Goal: Task Accomplishment & Management: Manage account settings

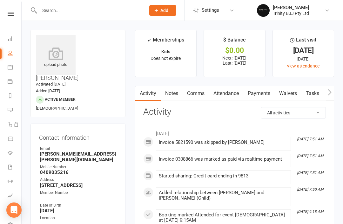
click at [62, 13] on input "text" at bounding box center [88, 10] width 103 height 9
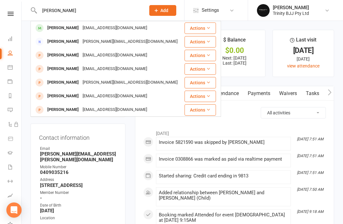
type input "Claudia"
click at [60, 26] on div "Claudia Creak" at bounding box center [62, 27] width 35 height 9
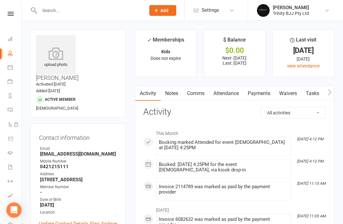
click at [268, 91] on link "Payments" at bounding box center [258, 93] width 31 height 15
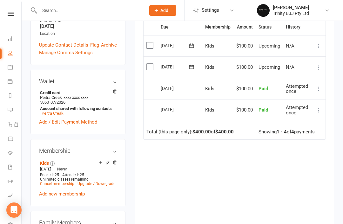
scroll to position [317, 0]
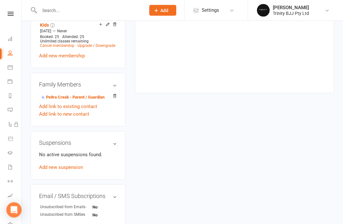
click at [46, 165] on link "Add new suspension" at bounding box center [61, 168] width 44 height 6
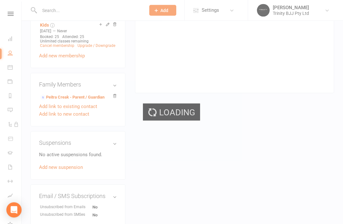
scroll to position [317, 0]
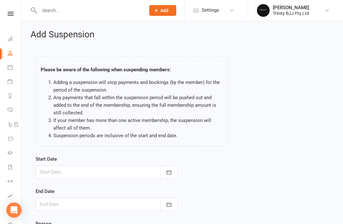
click at [169, 169] on button "button" at bounding box center [168, 172] width 17 height 13
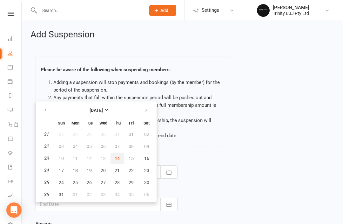
click at [118, 160] on span "14" at bounding box center [117, 158] width 5 height 5
type input "[DATE]"
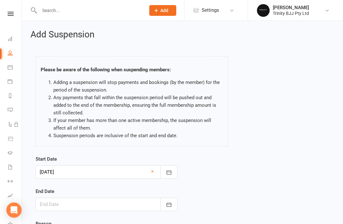
click at [167, 206] on icon "button" at bounding box center [169, 205] width 6 height 6
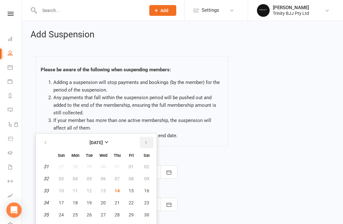
click at [147, 142] on icon "button" at bounding box center [146, 142] width 4 height 5
click at [115, 177] on span "11" at bounding box center [117, 178] width 5 height 5
type input "[DATE]"
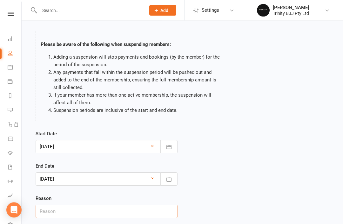
click at [48, 210] on input "text" at bounding box center [107, 211] width 142 height 13
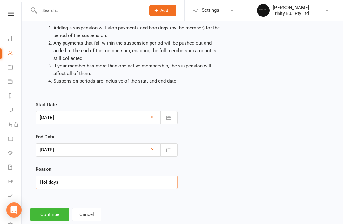
type input "Holidays"
click at [44, 210] on button "Continue" at bounding box center [49, 214] width 39 height 13
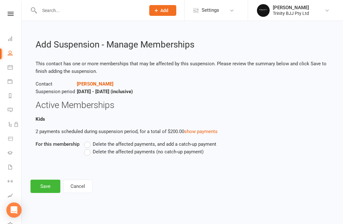
click at [192, 150] on span "Delete the affected payments (no catch-up payment)" at bounding box center [148, 151] width 111 height 7
click at [88, 148] on input "Delete the affected payments (no catch-up payment)" at bounding box center [86, 148] width 4 height 0
click at [41, 188] on button "Save" at bounding box center [45, 186] width 30 height 13
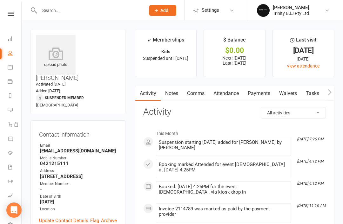
click at [263, 92] on link "Payments" at bounding box center [258, 93] width 31 height 15
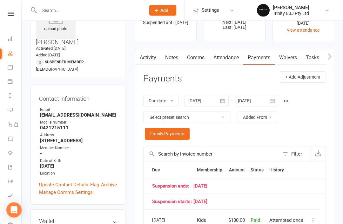
scroll to position [36, 0]
click at [273, 100] on icon "button" at bounding box center [272, 101] width 6 height 6
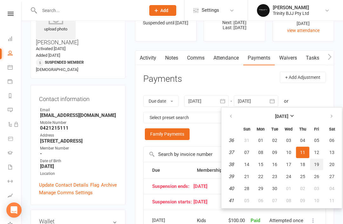
click at [319, 163] on span "19" at bounding box center [316, 164] width 5 height 5
type input "19 Sep 2025"
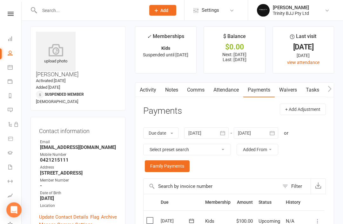
scroll to position [0, 0]
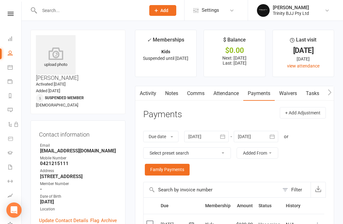
click at [13, 50] on link "People" at bounding box center [15, 54] width 14 height 14
select select "100"
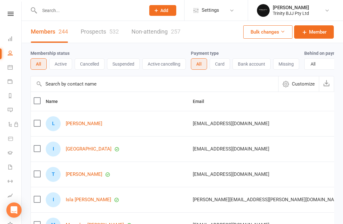
click at [66, 10] on input "text" at bounding box center [88, 10] width 103 height 9
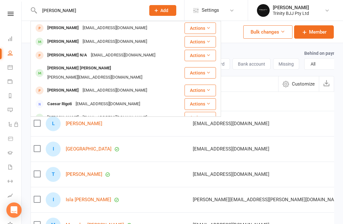
type input "Rodrigo"
click at [53, 43] on div "Rodrigo Silva" at bounding box center [62, 41] width 35 height 9
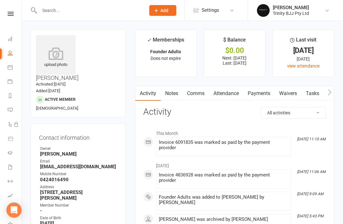
click at [261, 93] on link "Payments" at bounding box center [258, 93] width 31 height 15
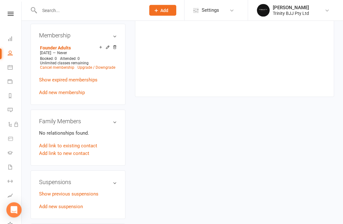
scroll to position [303, 0]
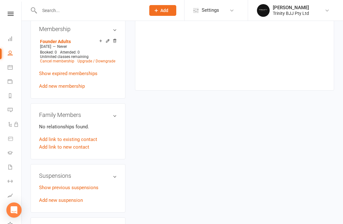
click at [52, 185] on link "Show previous suspensions" at bounding box center [68, 188] width 59 height 6
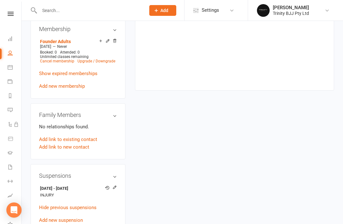
click at [30, 198] on div "upload photo Rodrigo Silva Activated 12 December, 2024 Added 12 December, 2024 …" at bounding box center [78, 44] width 104 height 635
click at [49, 218] on link "Add new suspension" at bounding box center [61, 221] width 44 height 6
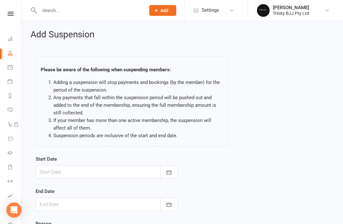
click at [171, 169] on icon "button" at bounding box center [169, 172] width 6 height 6
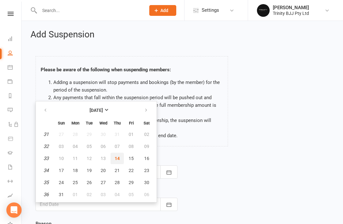
click at [119, 156] on span "14" at bounding box center [117, 158] width 5 height 5
type input "[DATE]"
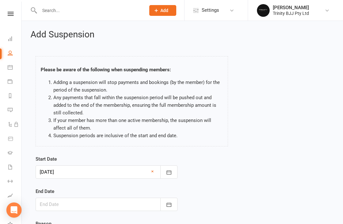
click at [175, 202] on button "button" at bounding box center [168, 204] width 17 height 13
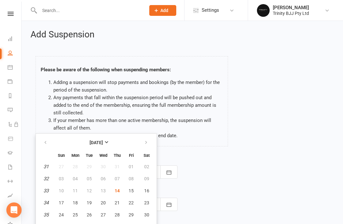
click at [149, 140] on button "button" at bounding box center [147, 142] width 14 height 11
click at [146, 142] on icon "button" at bounding box center [146, 142] width 4 height 5
click at [147, 140] on icon "button" at bounding box center [146, 142] width 4 height 5
click at [117, 204] on span "20" at bounding box center [117, 203] width 5 height 5
type input "20 Nov 2025"
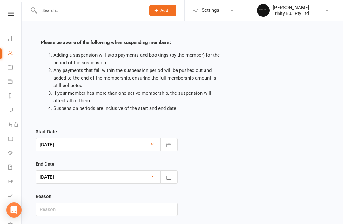
scroll to position [47, 0]
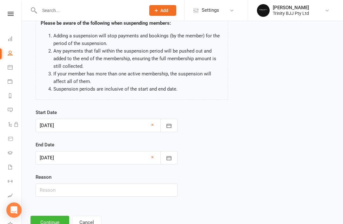
click at [52, 217] on button "Continue" at bounding box center [49, 222] width 39 height 13
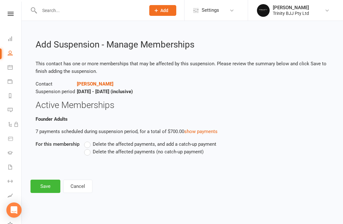
scroll to position [0, 0]
click at [107, 151] on span "Delete the affected payments (no catch-up payment)" at bounding box center [148, 151] width 111 height 7
click at [88, 148] on input "Delete the affected payments (no catch-up payment)" at bounding box center [86, 148] width 4 height 0
click at [36, 187] on button "Save" at bounding box center [45, 186] width 30 height 13
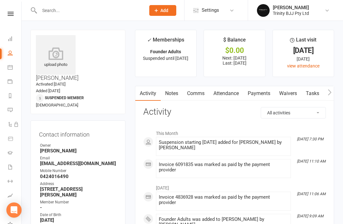
click at [59, 11] on input "text" at bounding box center [88, 10] width 103 height 9
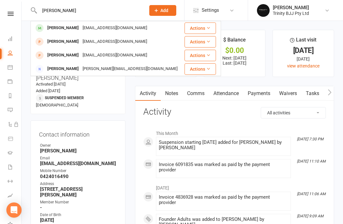
type input "Terry"
click at [55, 28] on div "Terry De Freitas" at bounding box center [62, 27] width 35 height 9
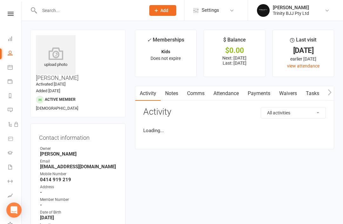
click at [261, 96] on link "Payments" at bounding box center [258, 93] width 31 height 15
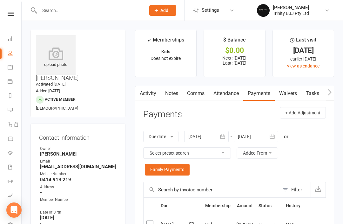
click at [94, 15] on input "text" at bounding box center [88, 10] width 103 height 9
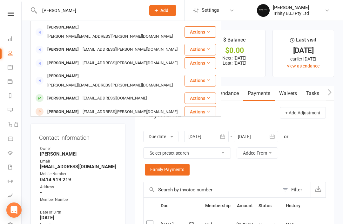
type input "Gabriel"
click at [46, 94] on div "Gabriel Silva" at bounding box center [62, 98] width 35 height 9
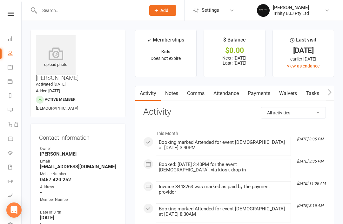
click at [264, 92] on link "Payments" at bounding box center [258, 93] width 31 height 15
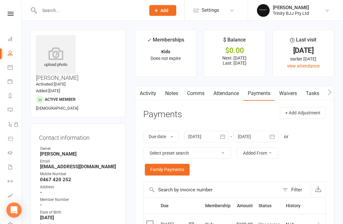
click at [98, 9] on input "text" at bounding box center [88, 10] width 103 height 9
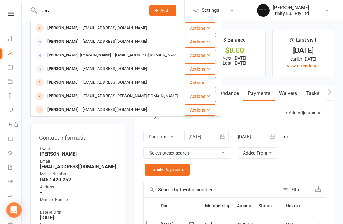
type input "Javil"
click at [54, 56] on div "Gabriel Liam Javillonar" at bounding box center [79, 55] width 68 height 9
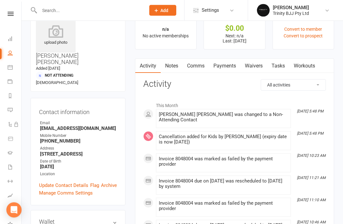
click at [230, 67] on link "Payments" at bounding box center [224, 66] width 31 height 15
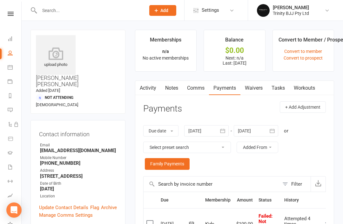
click at [108, 13] on input "text" at bounding box center [88, 10] width 103 height 9
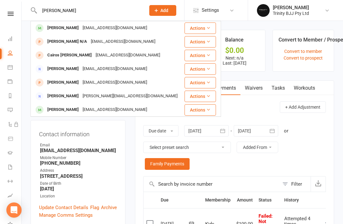
type input "Augusto"
click at [49, 29] on div "Augusto Diniz" at bounding box center [62, 27] width 35 height 9
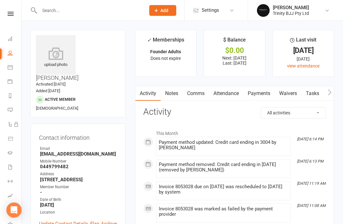
click at [267, 91] on link "Payments" at bounding box center [258, 93] width 31 height 15
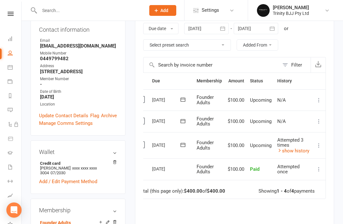
scroll to position [0, 10]
click at [320, 144] on icon at bounding box center [318, 145] width 6 height 6
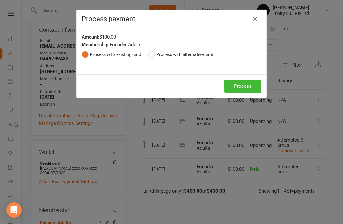
click at [245, 84] on button "Process" at bounding box center [242, 86] width 37 height 13
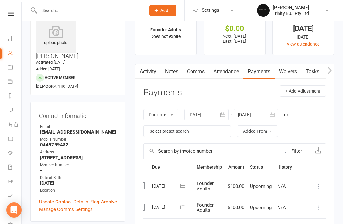
scroll to position [20, 0]
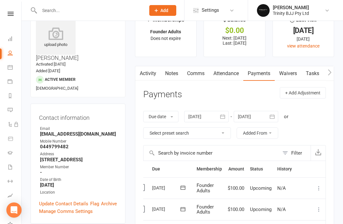
click at [98, 10] on input "text" at bounding box center [88, 10] width 103 height 9
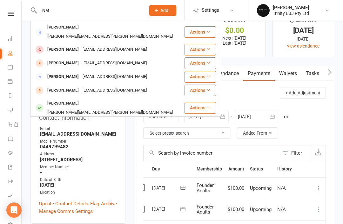
type input "Nat"
click at [48, 45] on div "Nathan Araya" at bounding box center [62, 49] width 35 height 9
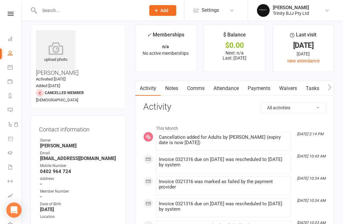
click at [260, 89] on link "Payments" at bounding box center [258, 88] width 31 height 15
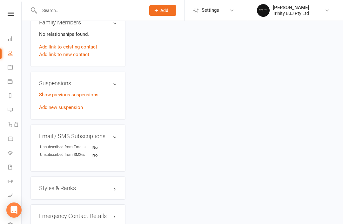
scroll to position [384, 0]
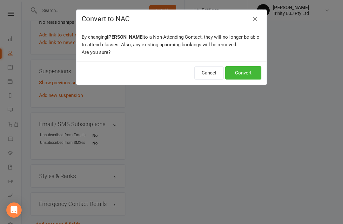
click at [244, 79] on button "Convert" at bounding box center [243, 72] width 36 height 13
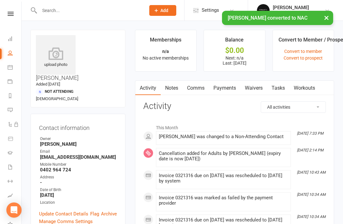
click at [76, 11] on input "text" at bounding box center [88, 10] width 103 height 9
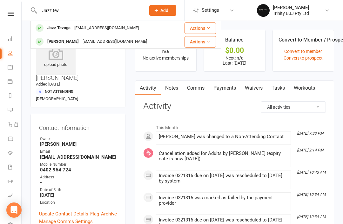
type input "Jazz tev"
click at [51, 28] on div "Jazz Tevaga" at bounding box center [58, 27] width 27 height 9
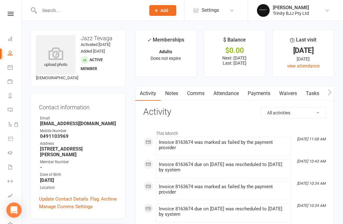
click at [263, 92] on link "Payments" at bounding box center [258, 93] width 31 height 15
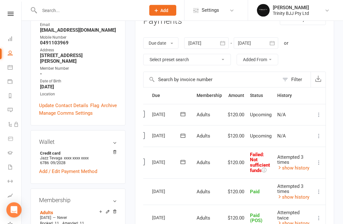
scroll to position [0, 10]
click at [320, 163] on icon at bounding box center [318, 163] width 6 height 6
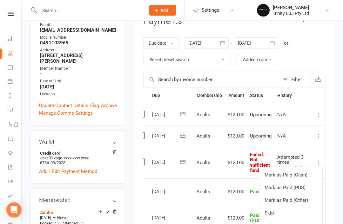
scroll to position [94, 0]
click at [296, 221] on link "Retry now" at bounding box center [290, 226] width 63 height 13
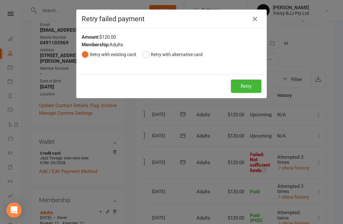
click at [247, 84] on button "Retry" at bounding box center [246, 86] width 30 height 13
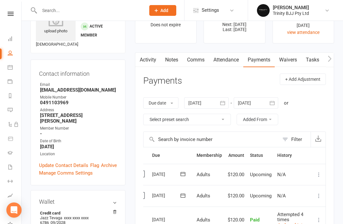
scroll to position [0, 0]
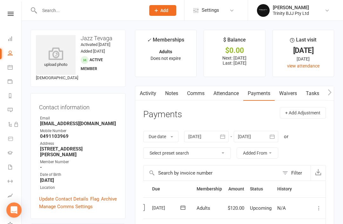
click at [100, 10] on input "text" at bounding box center [88, 10] width 103 height 9
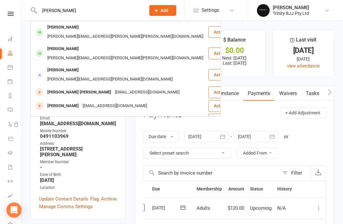
type input "Michel dias"
click at [50, 29] on div "Michel Dias" at bounding box center [62, 27] width 35 height 9
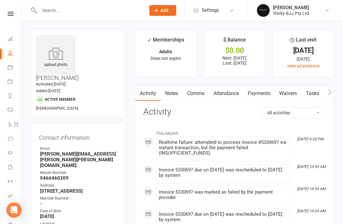
click at [264, 95] on link "Payments" at bounding box center [258, 93] width 31 height 15
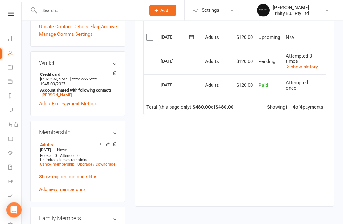
scroll to position [209, 0]
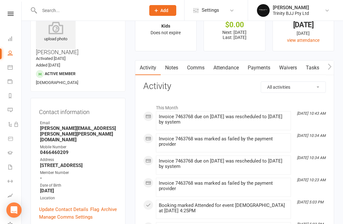
scroll to position [26, 0]
click at [262, 68] on link "Payments" at bounding box center [258, 67] width 31 height 15
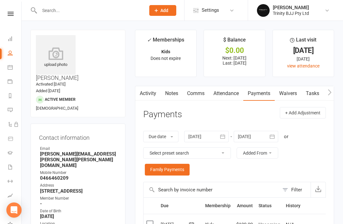
click at [102, 7] on input "text" at bounding box center [88, 10] width 103 height 9
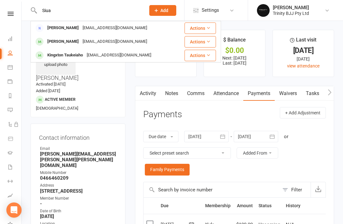
type input "Siua"
click at [76, 41] on div "[PERSON_NAME]" at bounding box center [62, 41] width 35 height 9
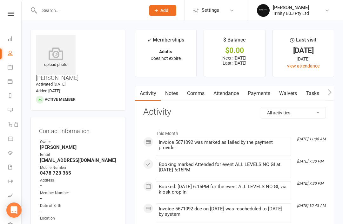
click at [268, 89] on link "Payments" at bounding box center [258, 93] width 31 height 15
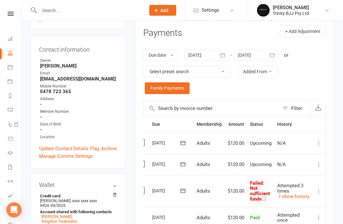
scroll to position [0, 10]
click at [317, 190] on icon at bounding box center [318, 191] width 6 height 6
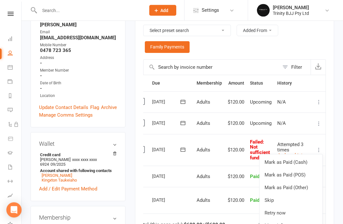
scroll to position [122, 0]
click at [295, 209] on link "Retry now" at bounding box center [290, 213] width 63 height 13
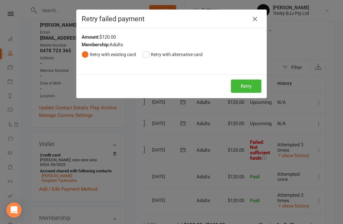
click at [240, 87] on button "Retry" at bounding box center [246, 86] width 30 height 13
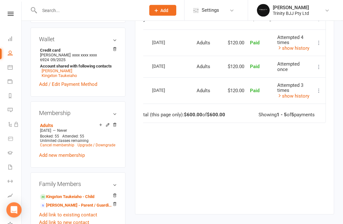
scroll to position [227, 0]
click at [56, 194] on link "Kingxton Taukeiaho - Child" at bounding box center [67, 197] width 54 height 7
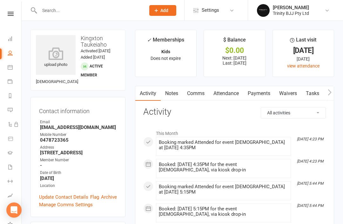
click at [265, 94] on link "Payments" at bounding box center [258, 93] width 31 height 15
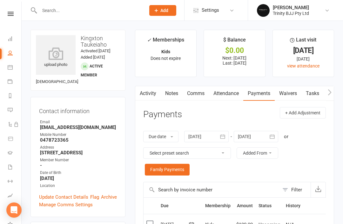
click at [8, 57] on link "People" at bounding box center [15, 54] width 14 height 14
select select "100"
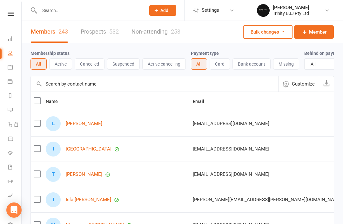
click at [324, 62] on select "All No Yes" at bounding box center [330, 64] width 53 height 11
select select "true"
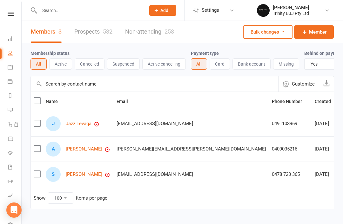
click at [76, 151] on link "[PERSON_NAME]" at bounding box center [84, 149] width 36 height 5
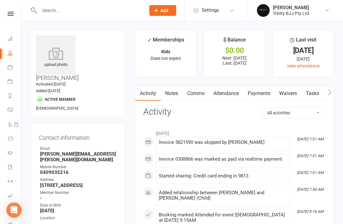
click at [260, 98] on link "Payments" at bounding box center [258, 93] width 31 height 15
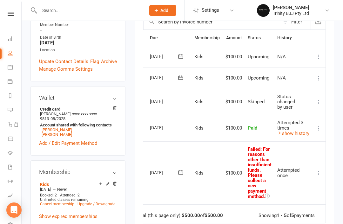
scroll to position [0, 12]
click at [317, 170] on icon at bounding box center [318, 173] width 6 height 6
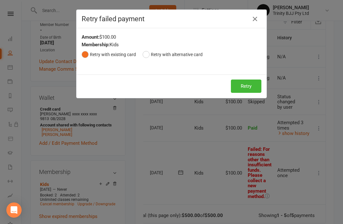
click at [248, 86] on button "Retry" at bounding box center [246, 86] width 30 height 13
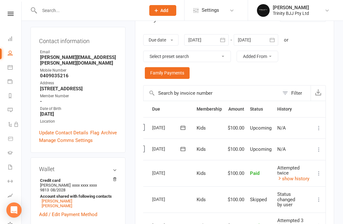
scroll to position [96, 0]
click at [226, 37] on icon "button" at bounding box center [222, 40] width 6 height 6
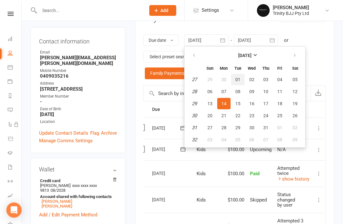
click at [235, 79] on button "01" at bounding box center [237, 79] width 13 height 11
type input "01 Jul 2025"
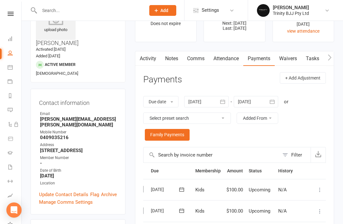
scroll to position [0, 0]
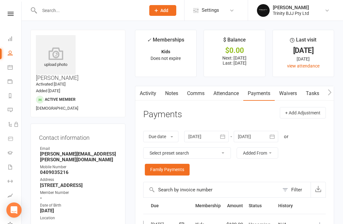
click at [8, 54] on icon at bounding box center [10, 52] width 5 height 5
select select "true"
select select "100"
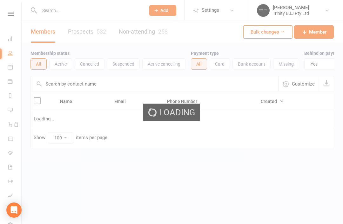
select select "true"
select select "100"
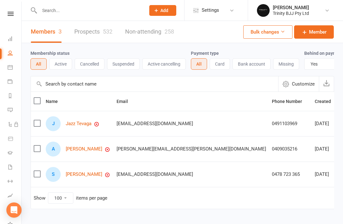
click at [73, 123] on link "Jazz Tevaga" at bounding box center [79, 123] width 26 height 5
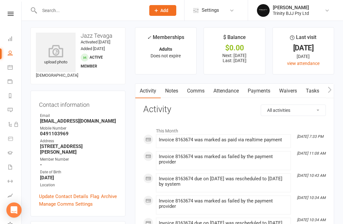
click at [260, 86] on link "Payments" at bounding box center [258, 91] width 31 height 15
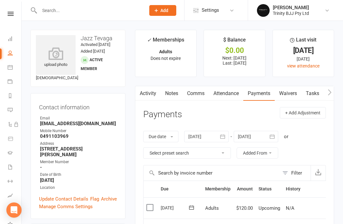
click at [3, 41] on li "Dashboard" at bounding box center [10, 39] width 21 height 14
click at [10, 41] on link "Dashboard" at bounding box center [15, 39] width 14 height 14
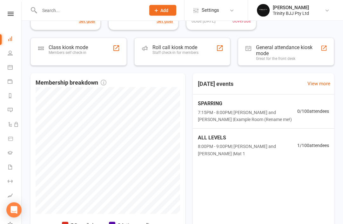
scroll to position [168, 0]
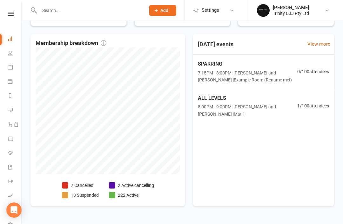
click at [5, 12] on link at bounding box center [10, 14] width 23 height 4
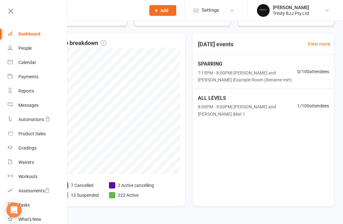
click at [8, 17] on link at bounding box center [36, 13] width 61 height 14
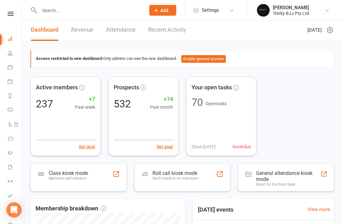
scroll to position [0, 0]
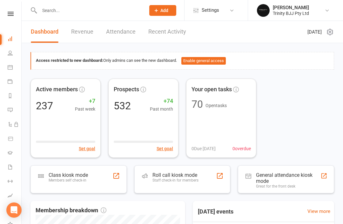
click at [76, 33] on link "Revenue" at bounding box center [82, 32] width 22 height 22
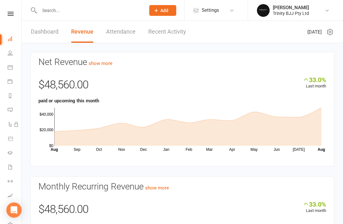
click at [40, 24] on link "Dashboard" at bounding box center [45, 32] width 28 height 22
